Goal: Information Seeking & Learning: Learn about a topic

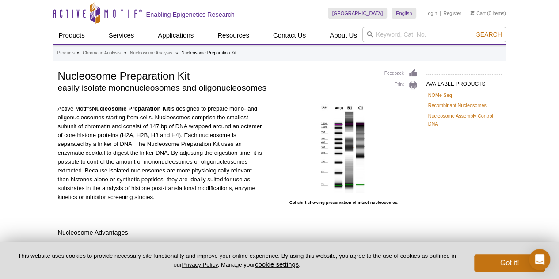
click at [184, 170] on p "Active Motif’s Nucleosome Preparation Kit is designed to prepare mono- and olig…" at bounding box center [161, 152] width 206 height 97
click at [449, 102] on link "Recombinant Nucleosomes" at bounding box center [457, 105] width 58 height 8
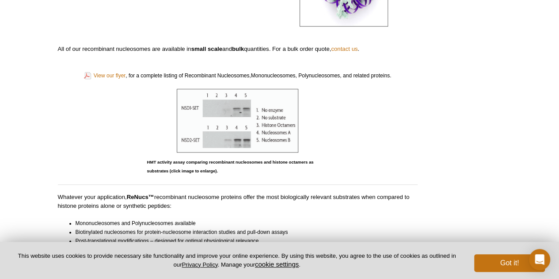
scroll to position [202, 0]
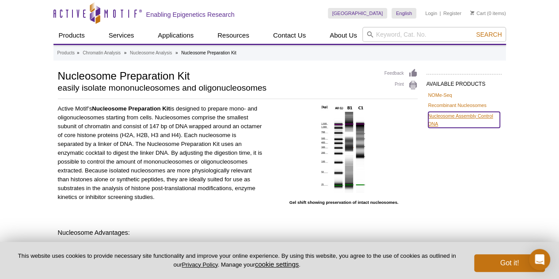
click at [474, 115] on link "Nucleosome Assembly Control DNA" at bounding box center [464, 120] width 72 height 16
